Goal: Task Accomplishment & Management: Use online tool/utility

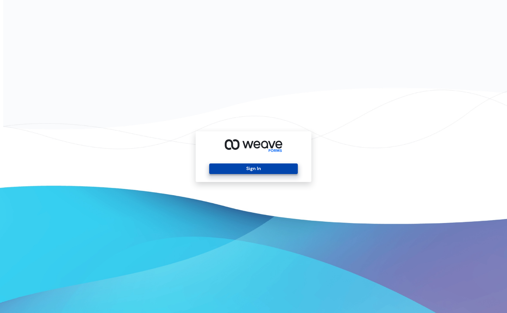
click at [252, 168] on button "Sign In" at bounding box center [253, 168] width 88 height 11
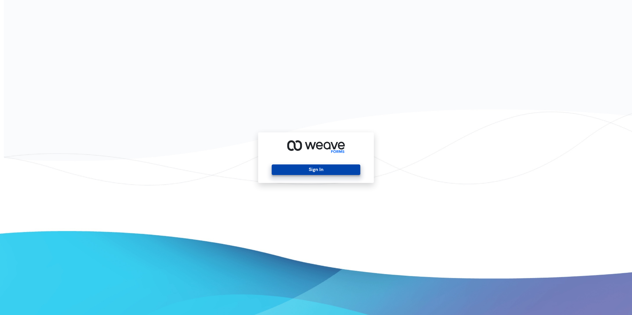
click at [293, 170] on button "Sign In" at bounding box center [316, 170] width 88 height 11
